Goal: Task Accomplishment & Management: Manage account settings

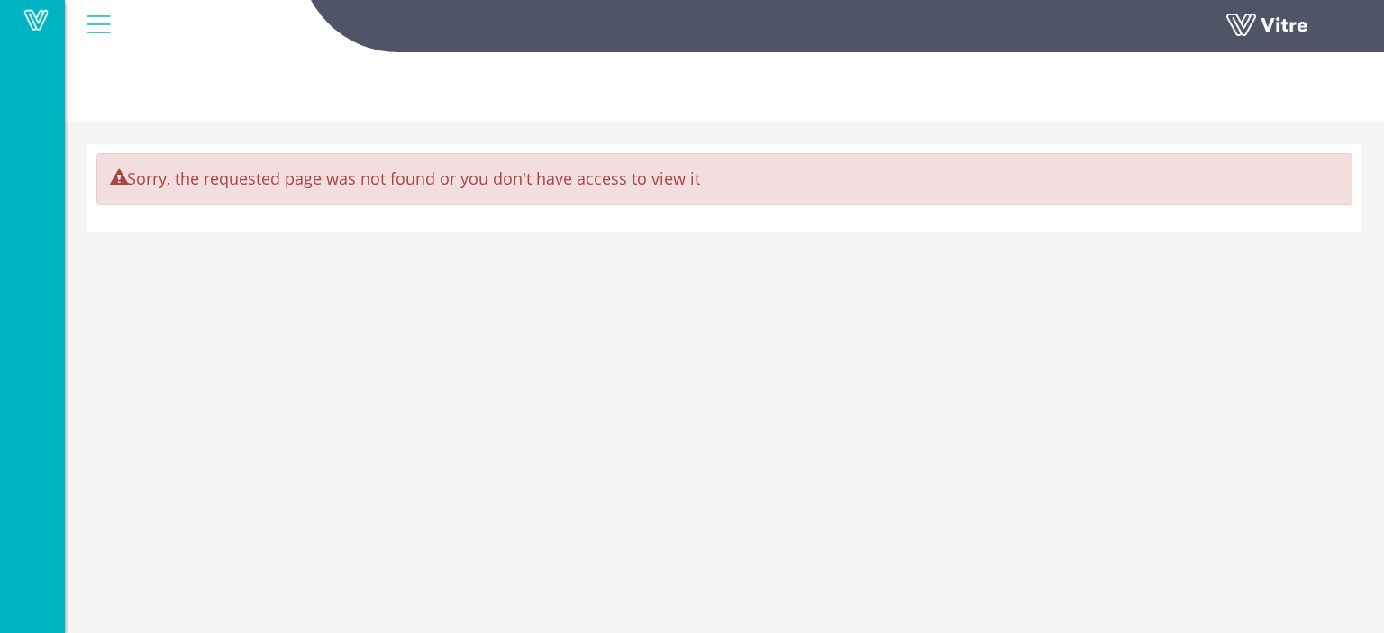
click at [128, 4] on img at bounding box center [128, 4] width 0 height 0
click at [92, 25] on div at bounding box center [98, 24] width 41 height 49
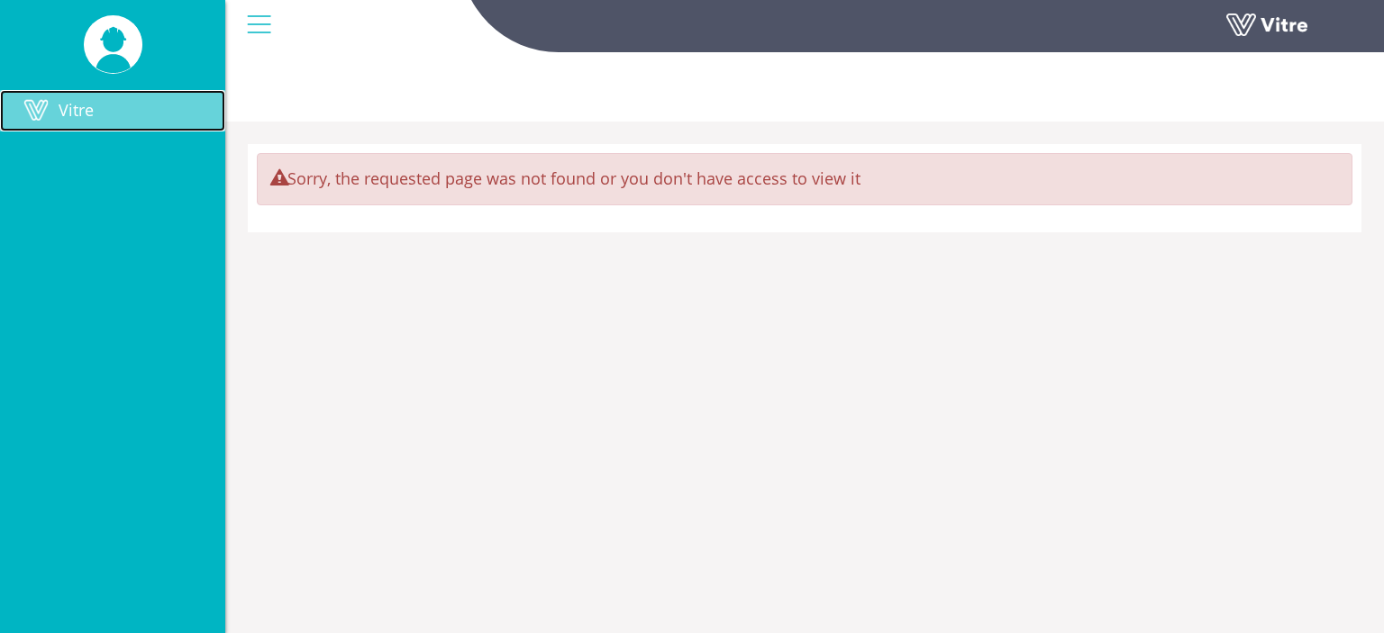
click at [55, 113] on span at bounding box center [36, 110] width 45 height 22
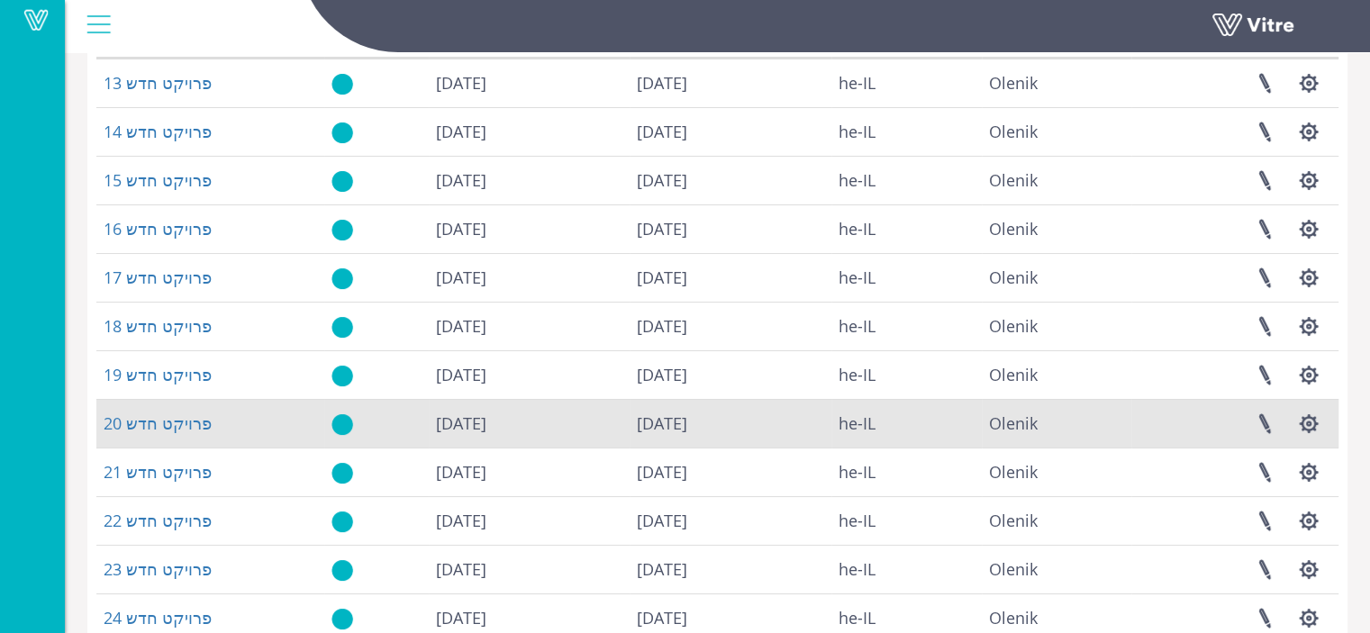
scroll to position [402, 0]
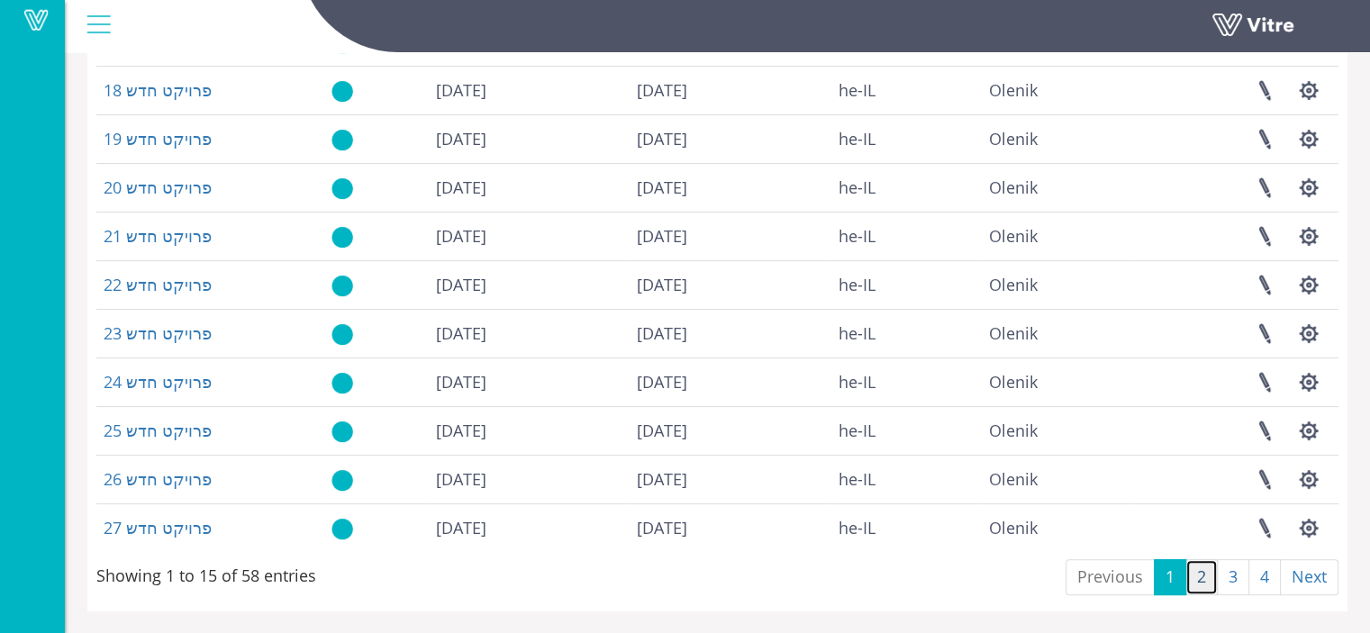
click at [1201, 579] on link "2" at bounding box center [1201, 577] width 32 height 36
click at [1236, 579] on link "3" at bounding box center [1233, 577] width 32 height 36
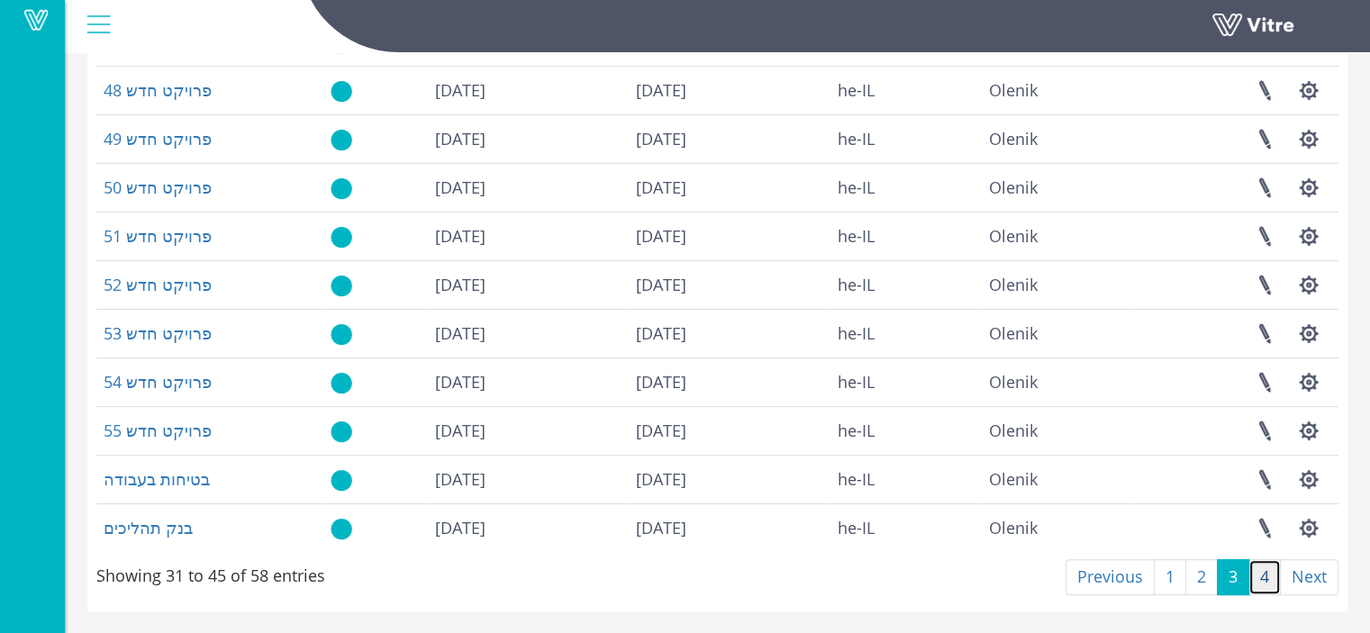
click at [1265, 584] on link "4" at bounding box center [1264, 577] width 32 height 36
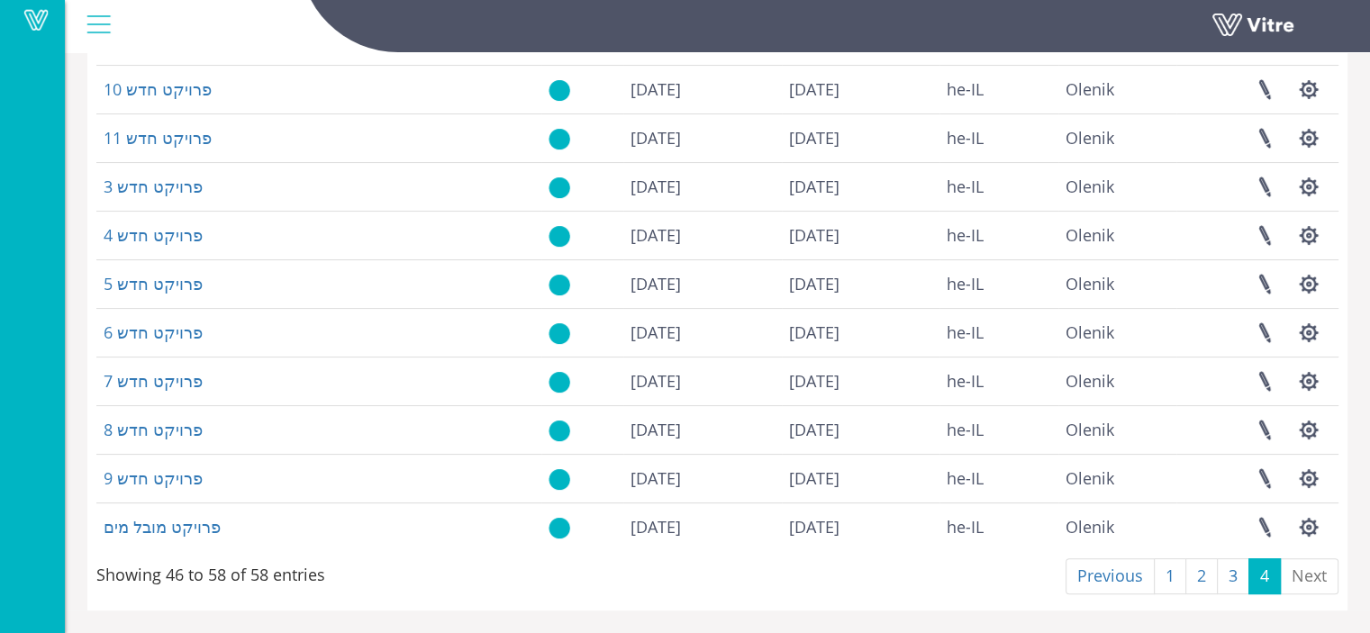
scroll to position [304, 0]
click at [1232, 579] on link "3" at bounding box center [1233, 577] width 32 height 36
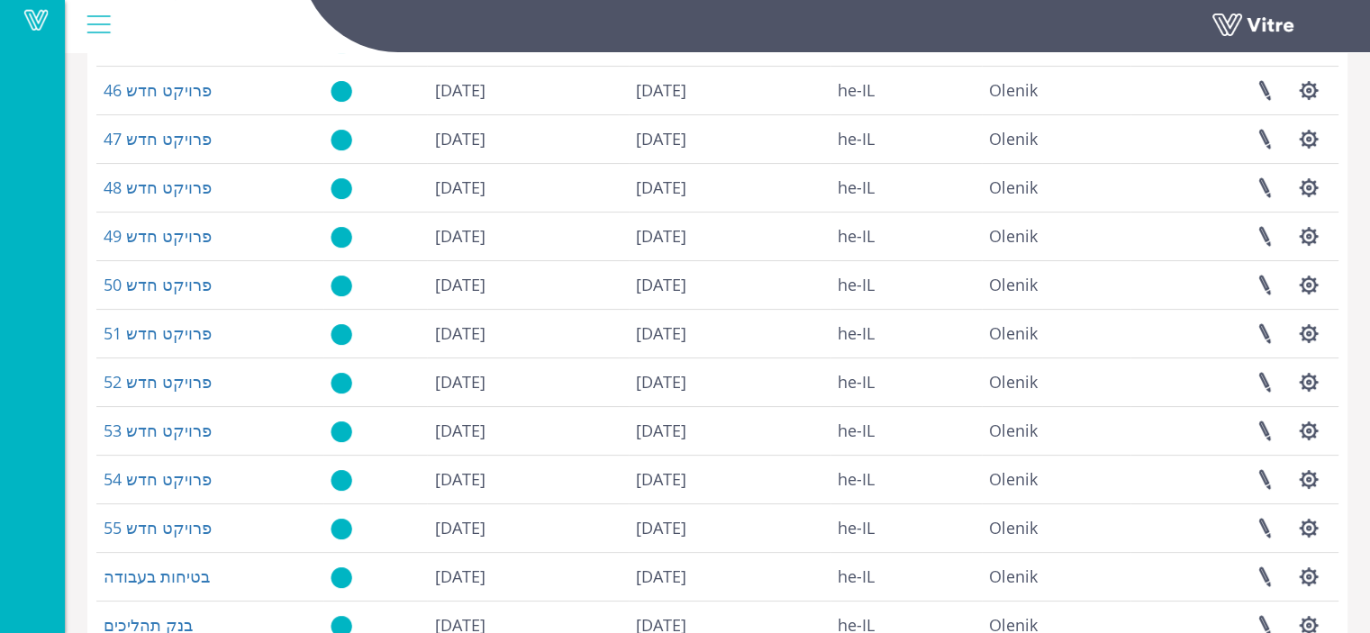
scroll to position [402, 0]
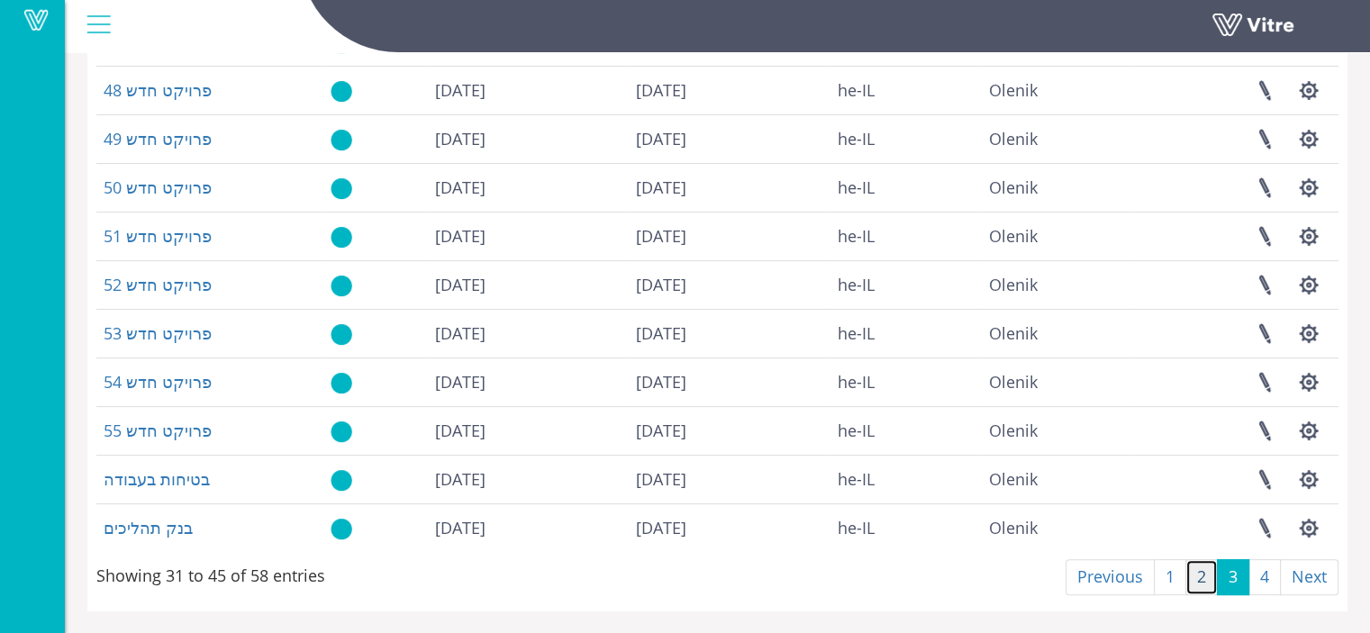
click at [1200, 579] on link "2" at bounding box center [1201, 577] width 32 height 36
click at [1233, 578] on link "3" at bounding box center [1233, 577] width 32 height 36
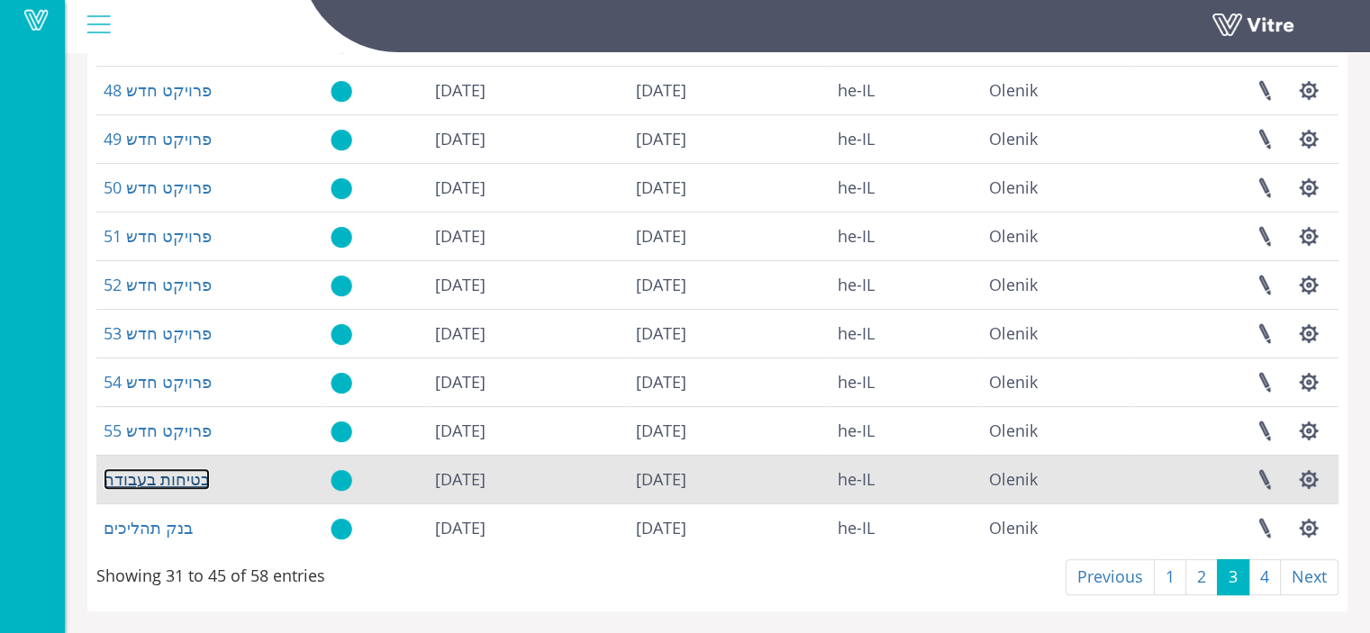
click at [169, 478] on link "בטיחות בעבודה" at bounding box center [157, 479] width 106 height 22
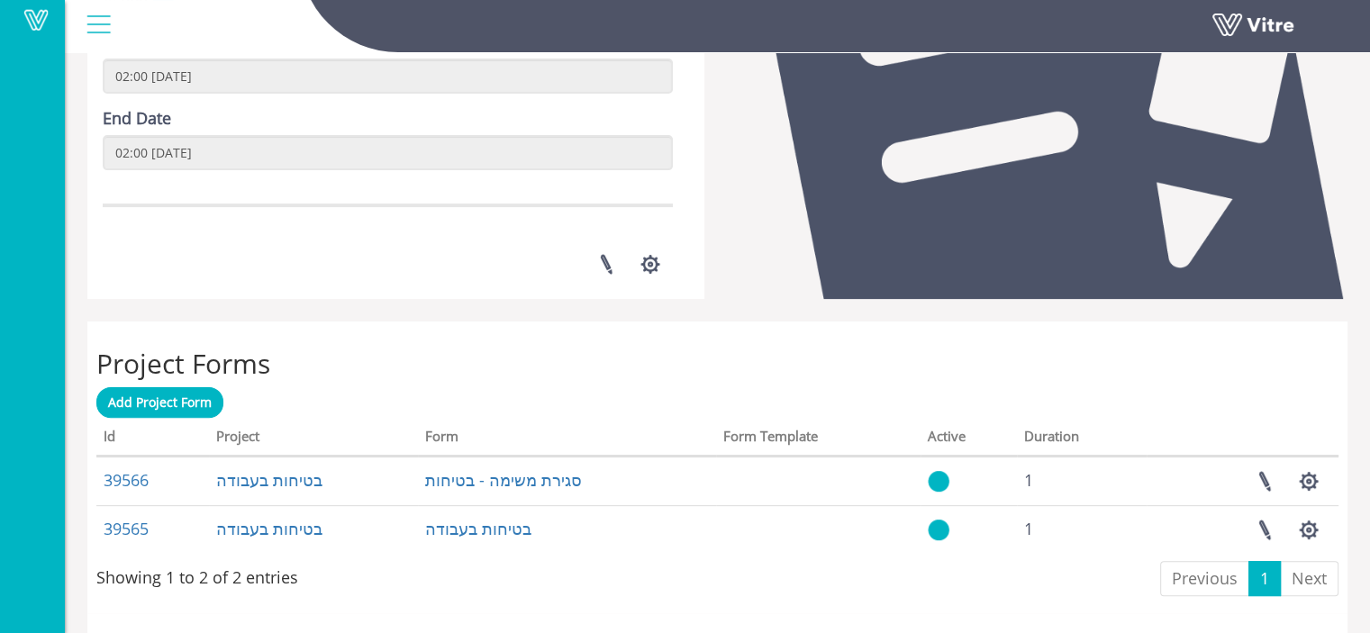
scroll to position [631, 0]
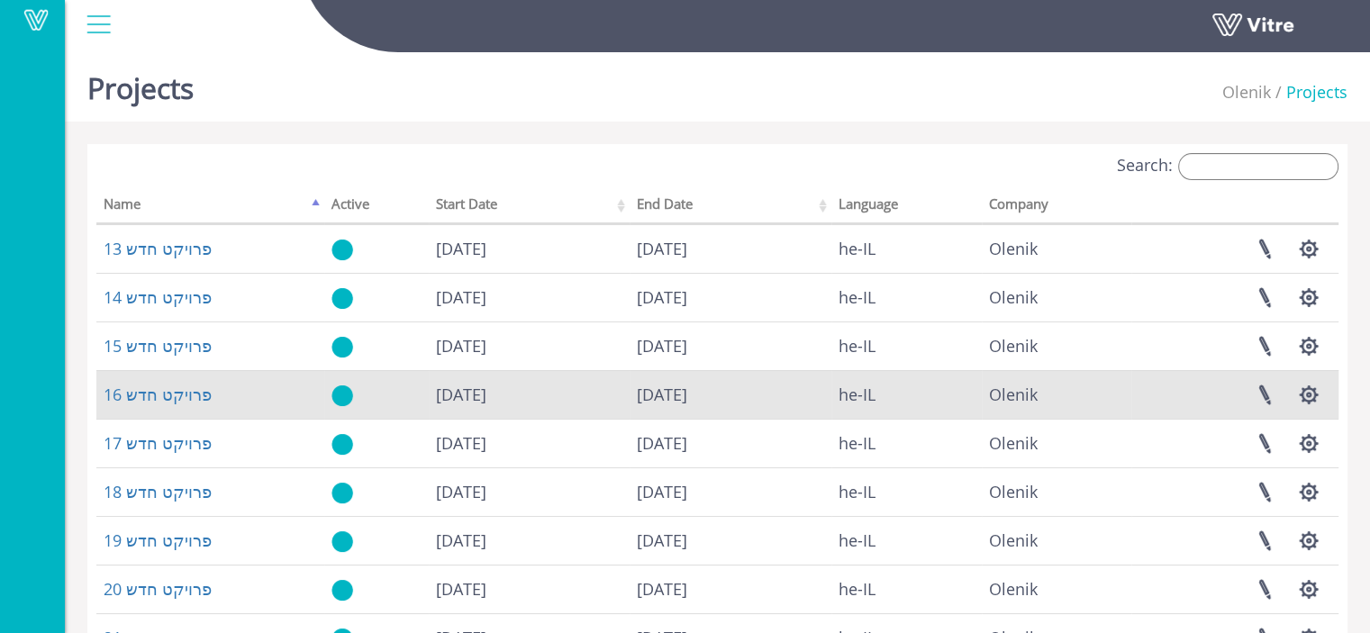
scroll to position [402, 0]
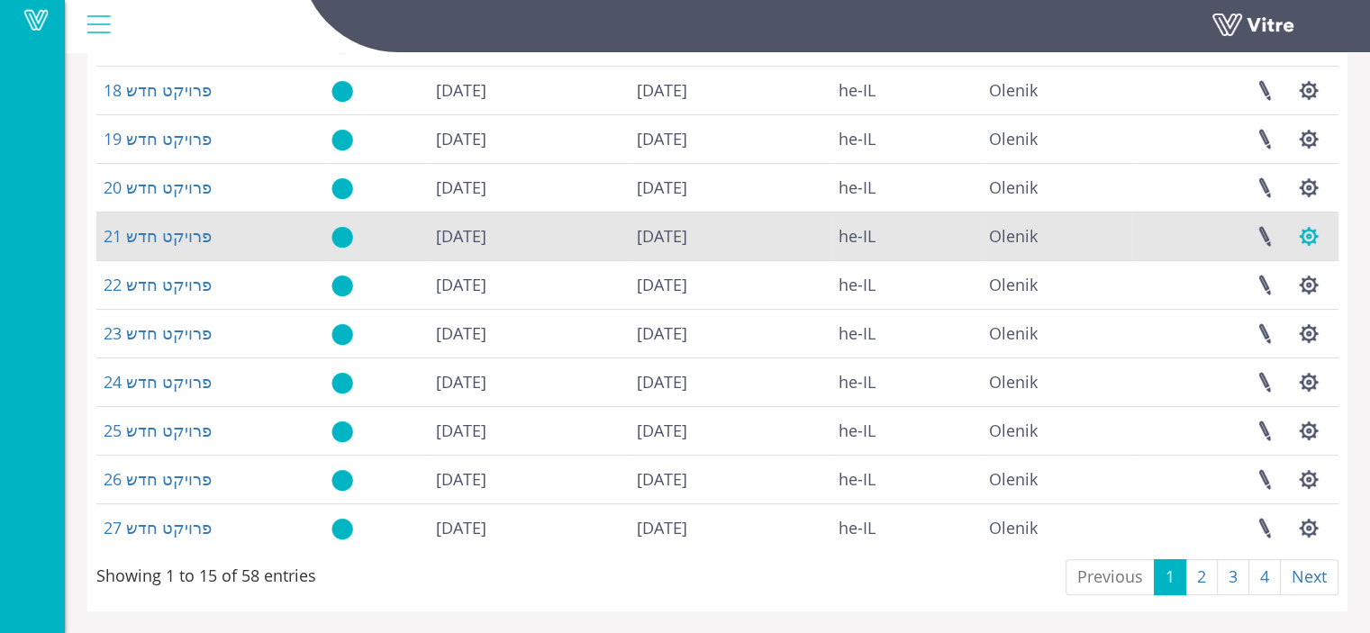
click at [1304, 239] on button "button" at bounding box center [1308, 237] width 45 height 48
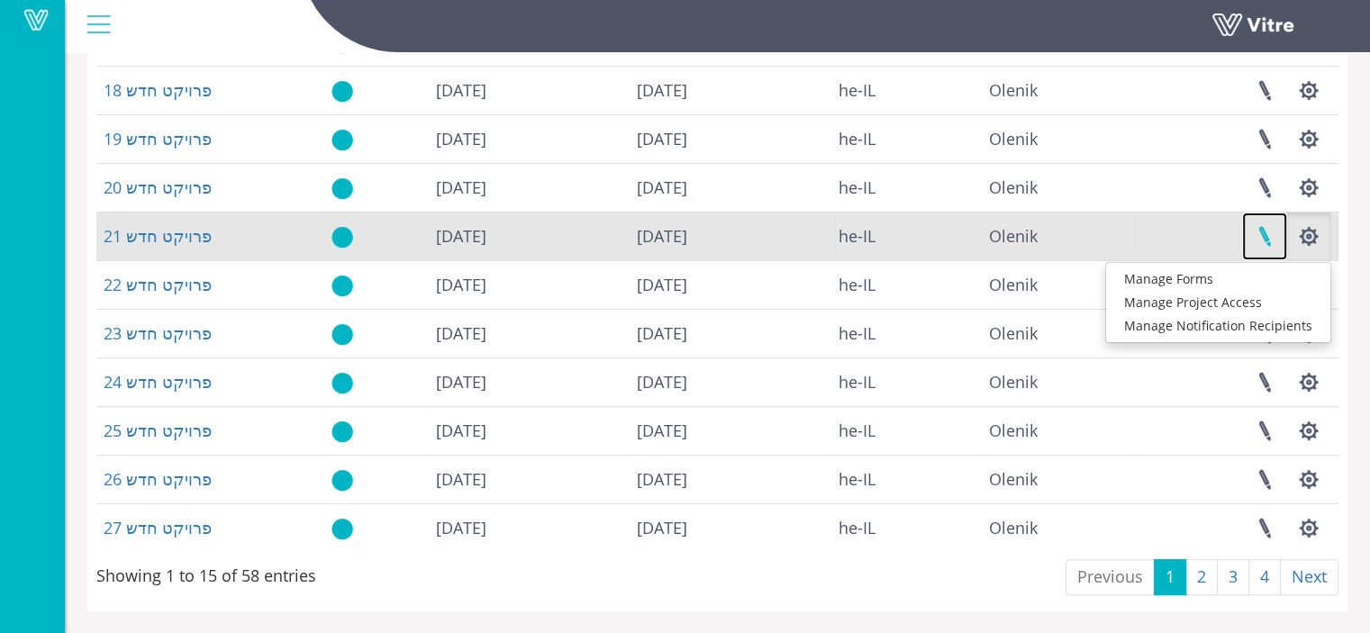
click at [1258, 236] on link at bounding box center [1264, 237] width 45 height 48
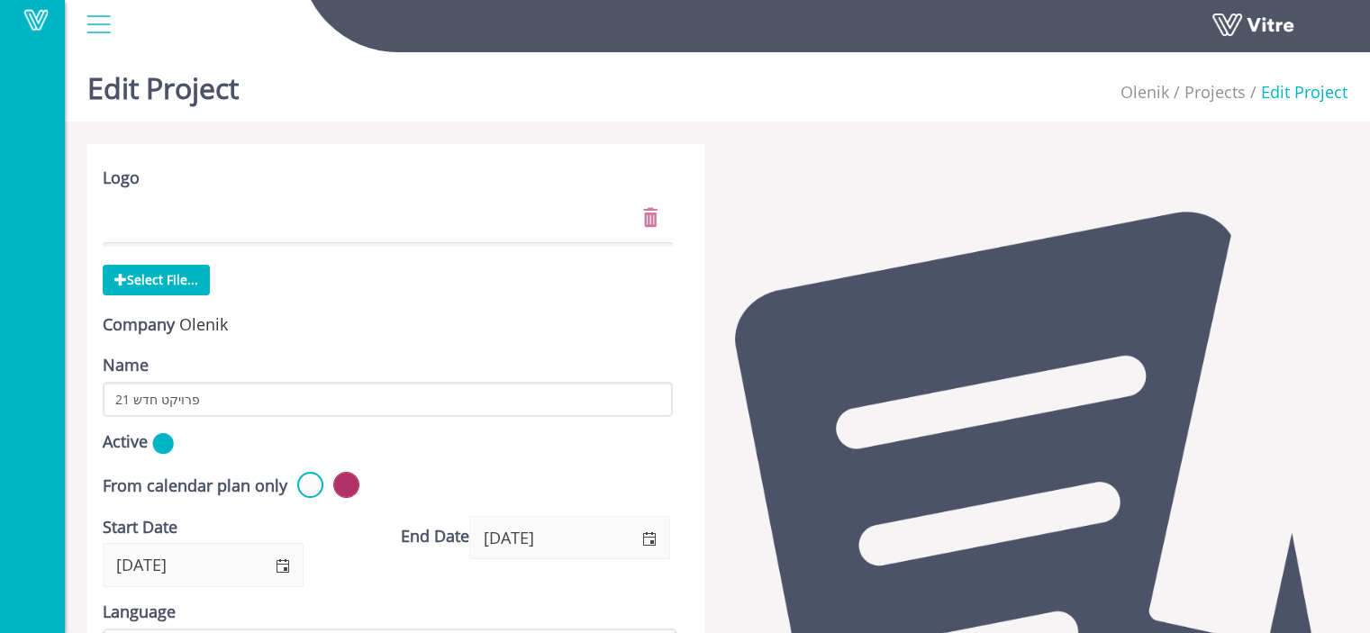
click at [99, 23] on div at bounding box center [98, 24] width 41 height 49
